Goal: Transaction & Acquisition: Purchase product/service

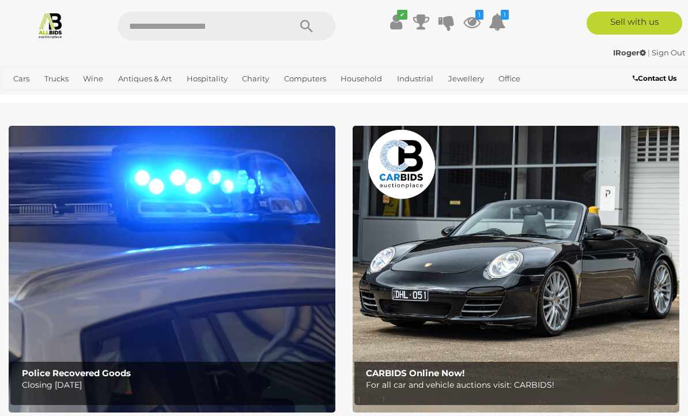
scroll to position [66, 0]
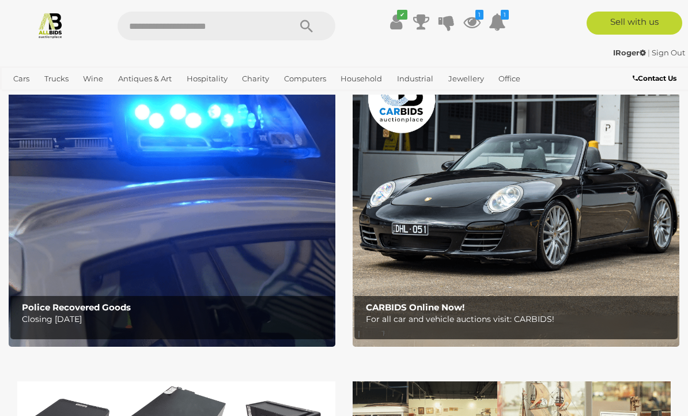
click at [479, 21] on icon at bounding box center [472, 22] width 17 height 21
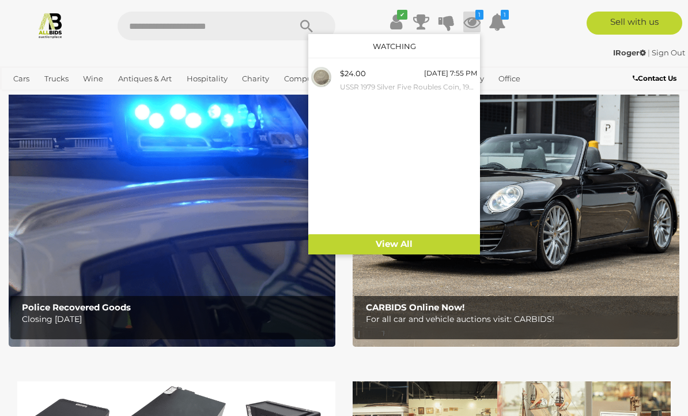
click at [568, 57] on div "IRoger | Sign Out" at bounding box center [344, 52] width 683 height 13
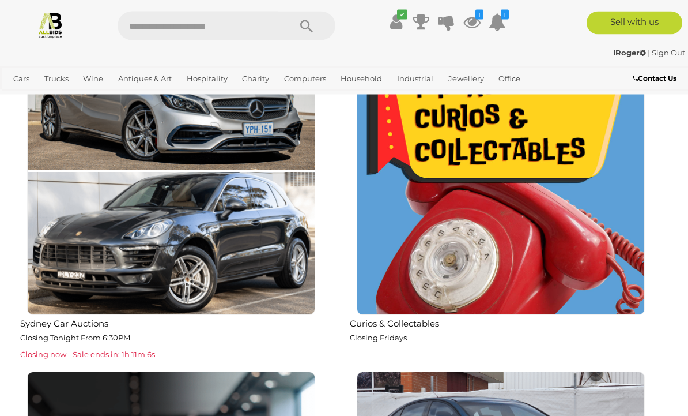
scroll to position [1439, 0]
click at [574, 191] on img at bounding box center [501, 171] width 288 height 288
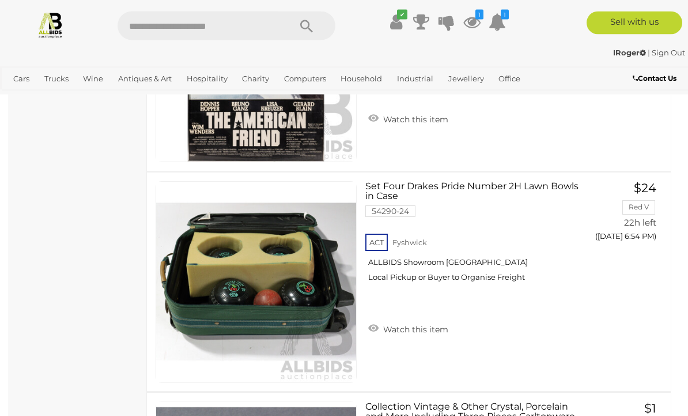
scroll to position [3088, 0]
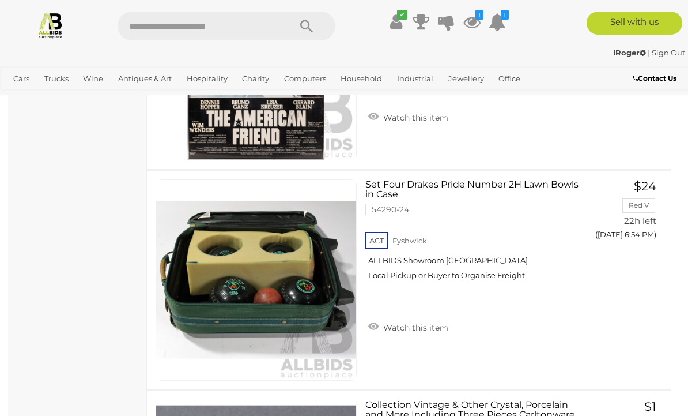
click at [198, 27] on input "text" at bounding box center [198, 26] width 161 height 29
type input "*"
type input "*********"
